Goal: Task Accomplishment & Management: Use online tool/utility

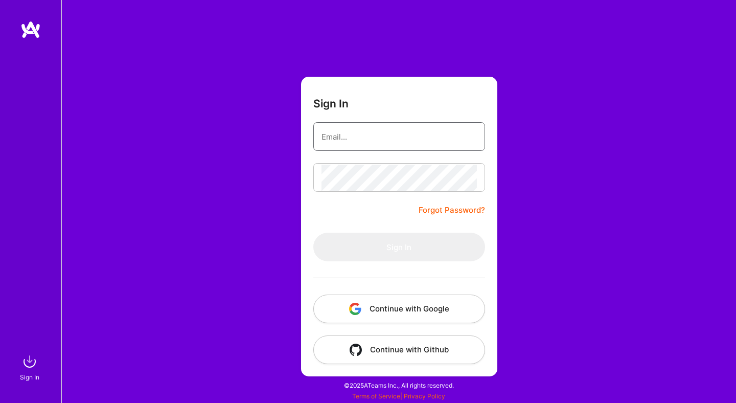
type input "[EMAIL_ADDRESS][DOMAIN_NAME]"
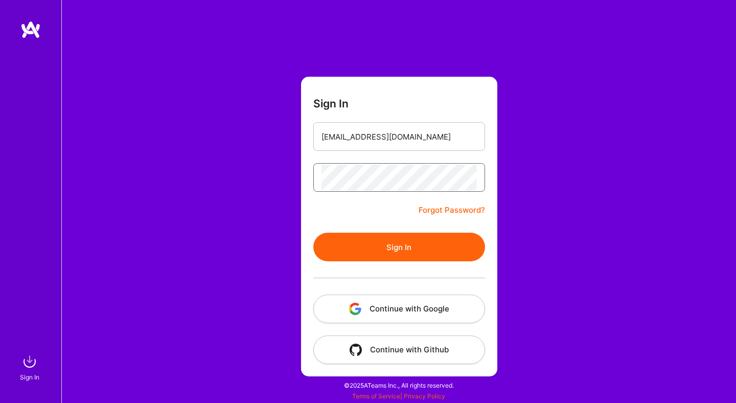
click at [313, 233] on button "Sign In" at bounding box center [399, 247] width 172 height 29
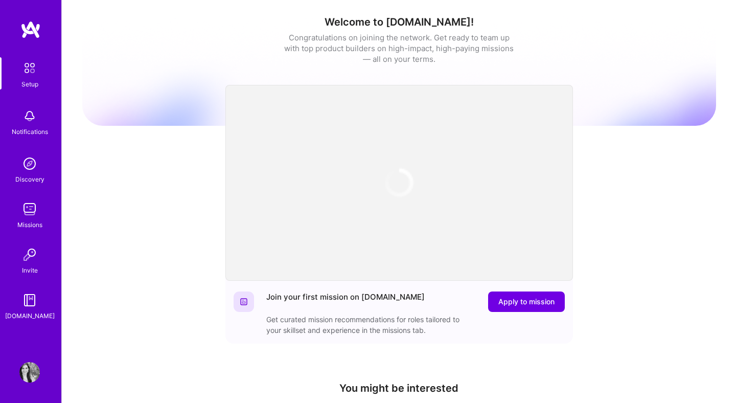
click at [26, 204] on img at bounding box center [29, 209] width 20 height 20
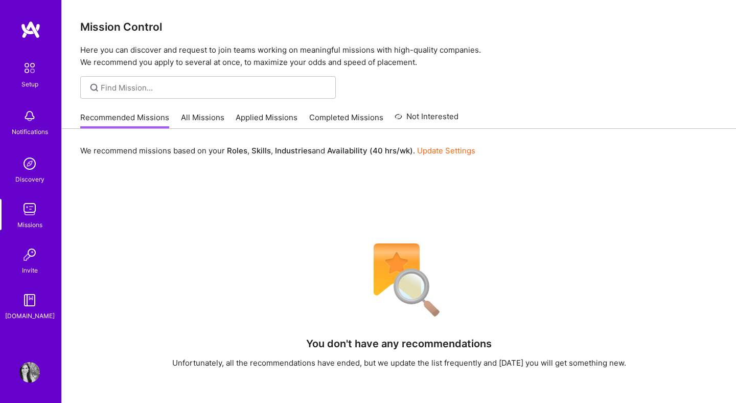
drag, startPoint x: 215, startPoint y: 121, endPoint x: 240, endPoint y: 116, distance: 25.5
click at [215, 121] on link "All Missions" at bounding box center [202, 120] width 43 height 17
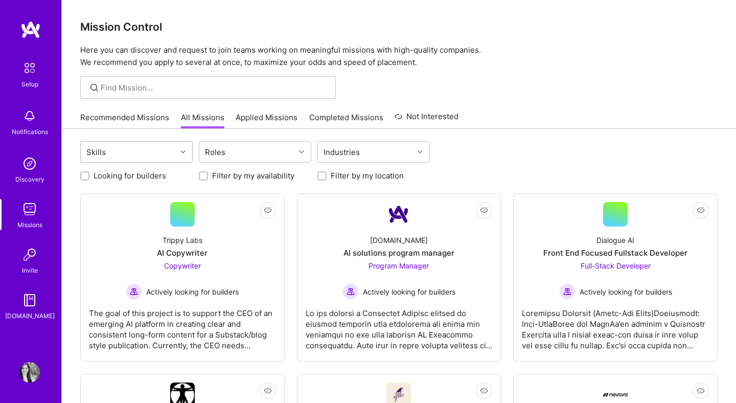
click at [167, 156] on div "Skills" at bounding box center [129, 152] width 96 height 20
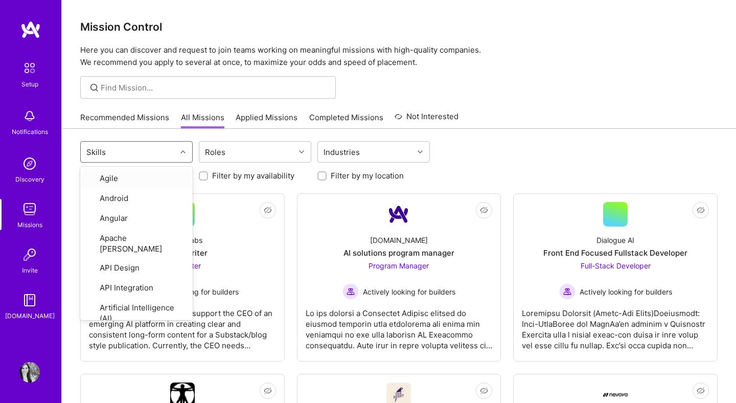
click at [167, 156] on div "Skills" at bounding box center [129, 152] width 96 height 20
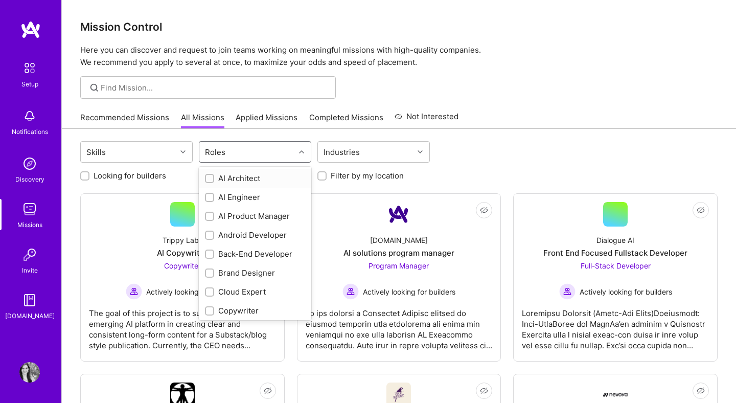
click at [237, 155] on div "Roles" at bounding box center [247, 152] width 96 height 20
click at [210, 218] on input "checkbox" at bounding box center [210, 216] width 7 height 7
checkbox input "true"
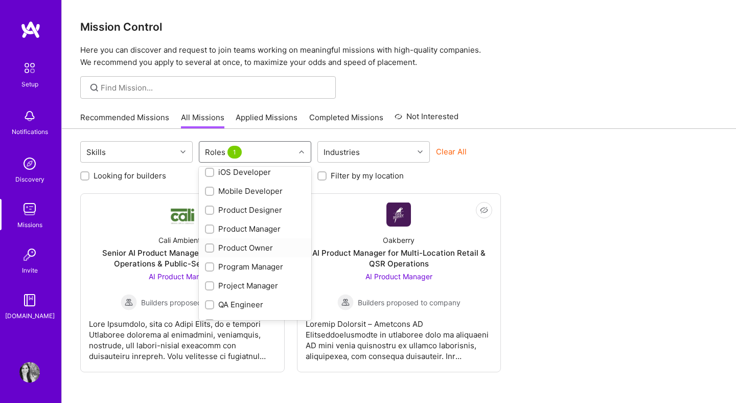
scroll to position [290, 0]
click at [205, 230] on div "Product Manager" at bounding box center [255, 228] width 113 height 19
checkbox input "true"
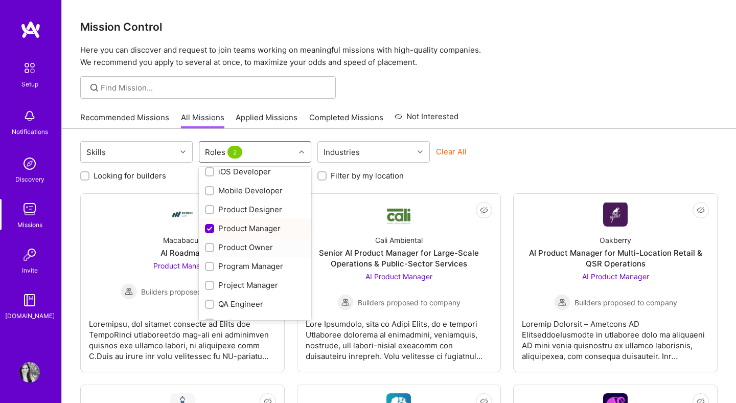
click at [210, 247] on input "checkbox" at bounding box center [210, 247] width 7 height 7
checkbox input "true"
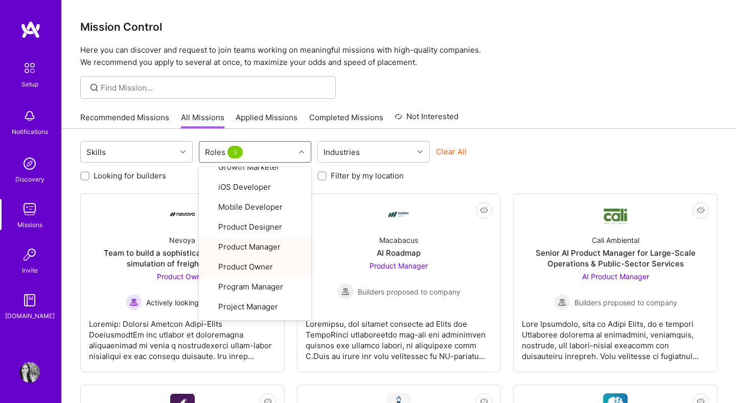
click at [555, 152] on div "Skills option Product Owner, selected. option Product Owner focused, 20 of 27. …" at bounding box center [399, 153] width 638 height 24
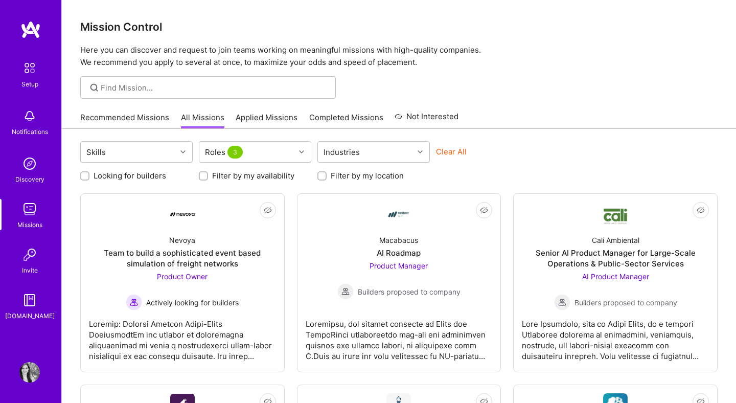
click at [153, 175] on label "Looking for builders" at bounding box center [130, 175] width 73 height 11
click at [89, 175] on input "Looking for builders" at bounding box center [85, 176] width 7 height 7
checkbox input "true"
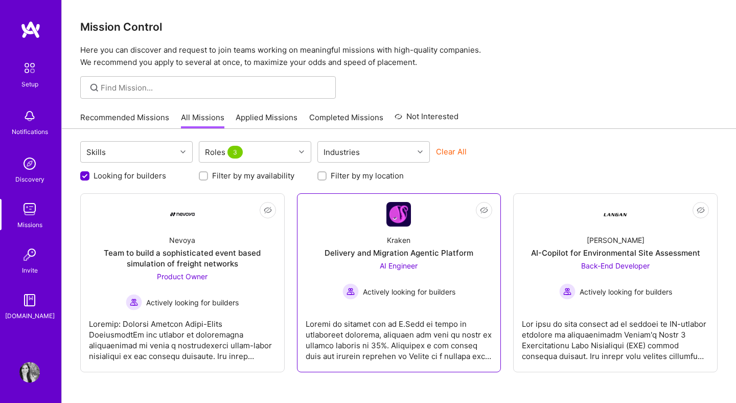
scroll to position [48, 0]
